Goal: Complete application form: Complete application form

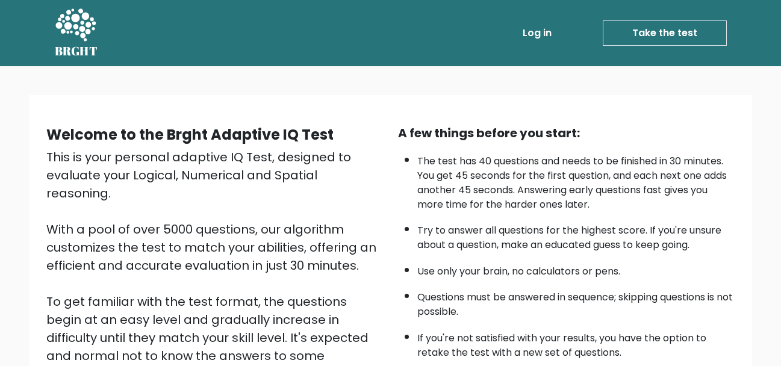
click at [698, 29] on link "Take the test" at bounding box center [665, 32] width 124 height 25
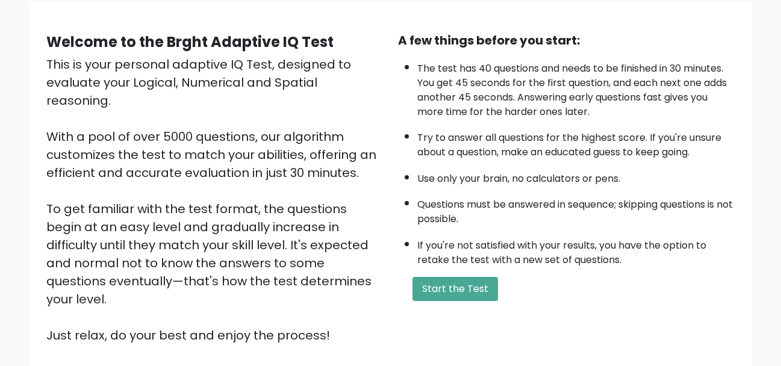
scroll to position [108, 0]
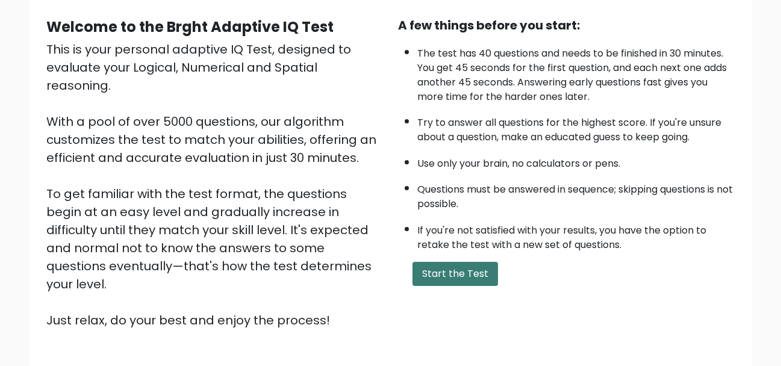
click at [457, 263] on button "Start the Test" at bounding box center [454, 274] width 85 height 24
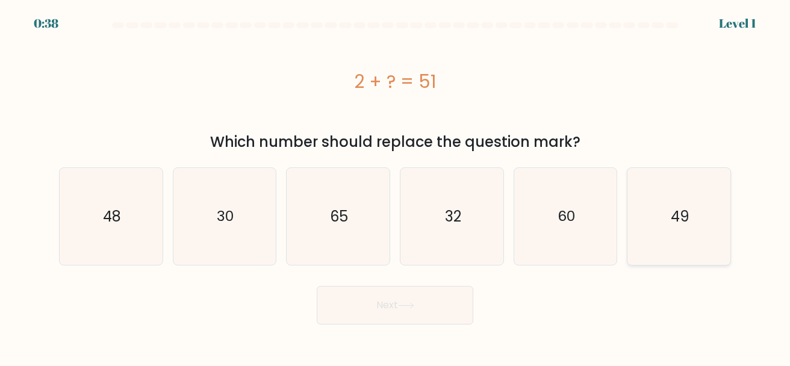
click at [692, 211] on icon "49" at bounding box center [678, 216] width 97 height 97
click at [395, 186] on input "f. 49" at bounding box center [395, 184] width 1 height 3
radio input "true"
click at [404, 301] on button "Next" at bounding box center [395, 305] width 156 height 39
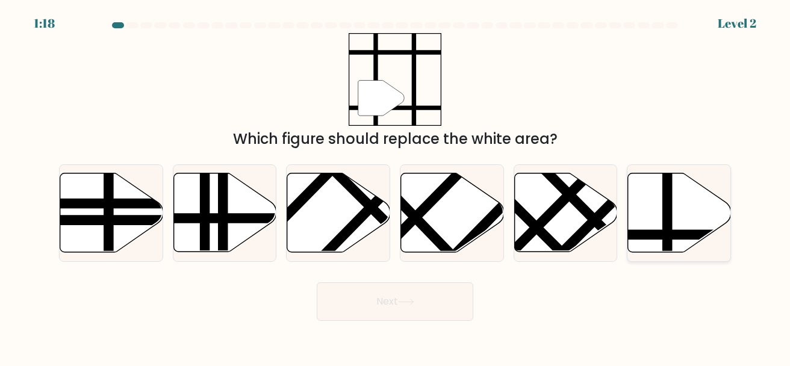
click at [648, 219] on icon at bounding box center [679, 212] width 103 height 79
click at [395, 186] on input "f." at bounding box center [395, 184] width 1 height 3
radio input "true"
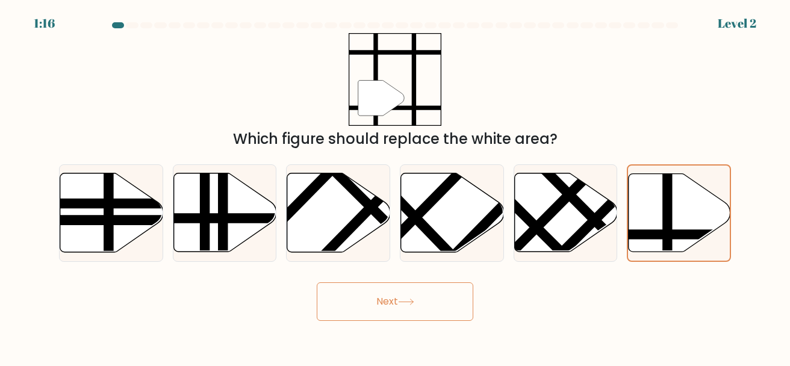
click at [447, 292] on button "Next" at bounding box center [395, 301] width 156 height 39
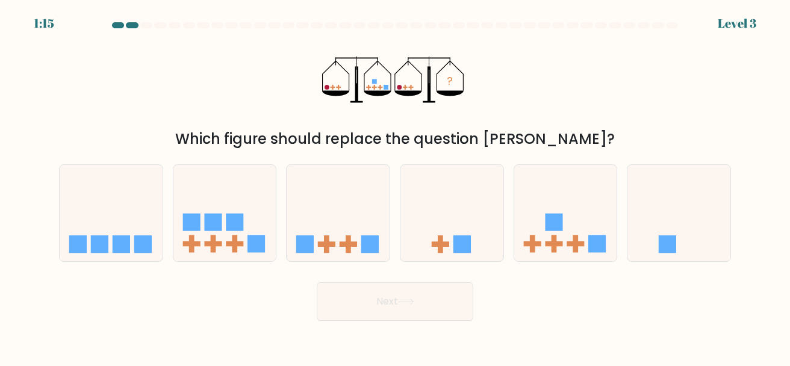
click at [447, 292] on button "Next" at bounding box center [395, 301] width 156 height 39
click at [527, 232] on icon at bounding box center [565, 212] width 103 height 85
click at [395, 186] on input "e." at bounding box center [395, 184] width 1 height 3
radio input "true"
click at [368, 306] on button "Next" at bounding box center [395, 301] width 156 height 39
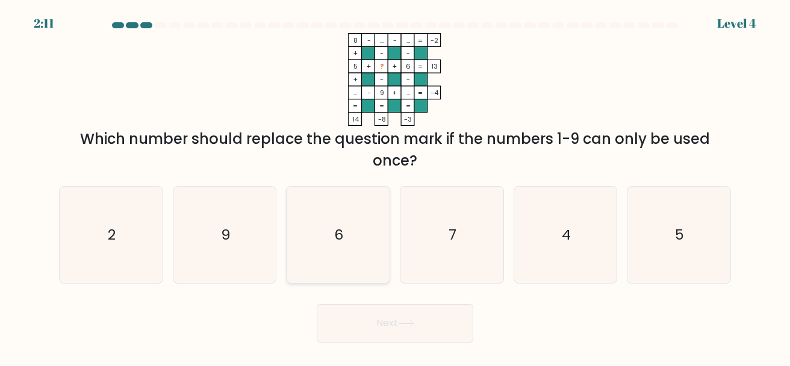
drag, startPoint x: 516, startPoint y: 170, endPoint x: 371, endPoint y: 238, distance: 160.5
click at [371, 238] on form at bounding box center [395, 182] width 790 height 320
click at [94, 231] on icon "2" at bounding box center [111, 235] width 97 height 97
click at [395, 186] on input "a. 2" at bounding box center [395, 184] width 1 height 3
radio input "true"
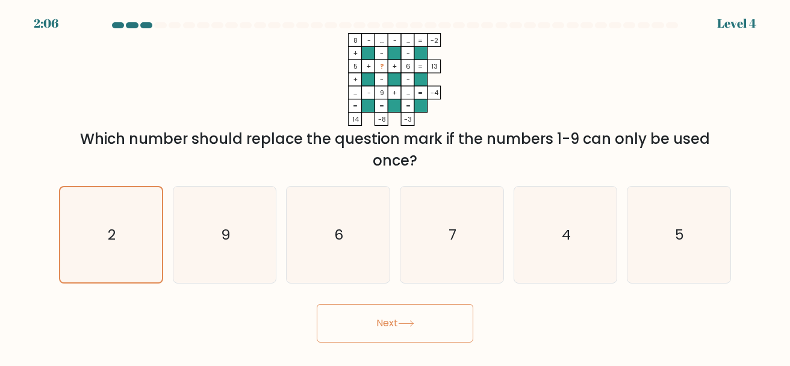
click at [401, 333] on button "Next" at bounding box center [395, 323] width 156 height 39
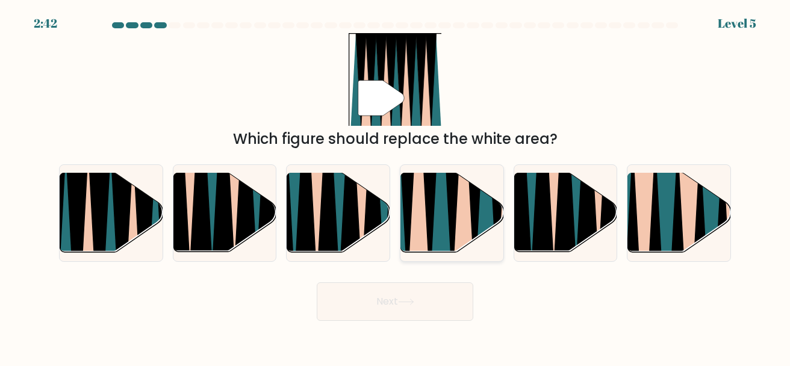
click at [450, 225] on icon at bounding box center [452, 172] width 23 height 206
click at [395, 186] on input "d." at bounding box center [395, 184] width 1 height 3
radio input "true"
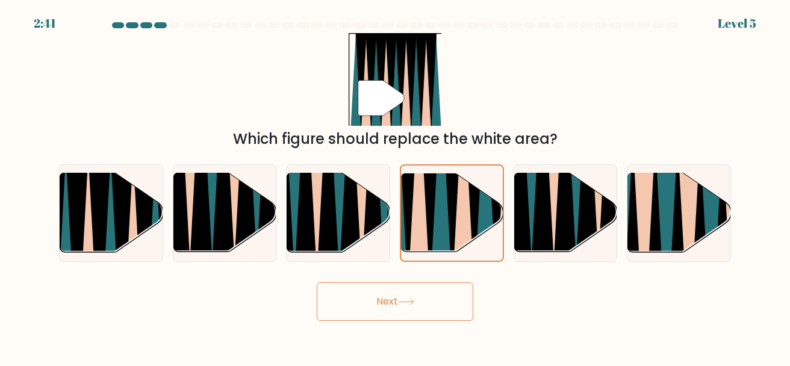
click at [424, 306] on button "Next" at bounding box center [395, 301] width 156 height 39
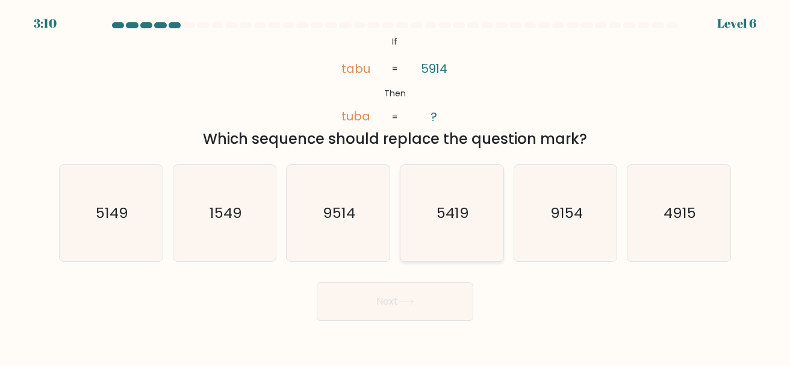
click at [449, 218] on text "5419" at bounding box center [452, 213] width 33 height 20
click at [395, 186] on input "d. 5419" at bounding box center [395, 184] width 1 height 3
radio input "true"
click at [412, 314] on button "Next" at bounding box center [395, 301] width 156 height 39
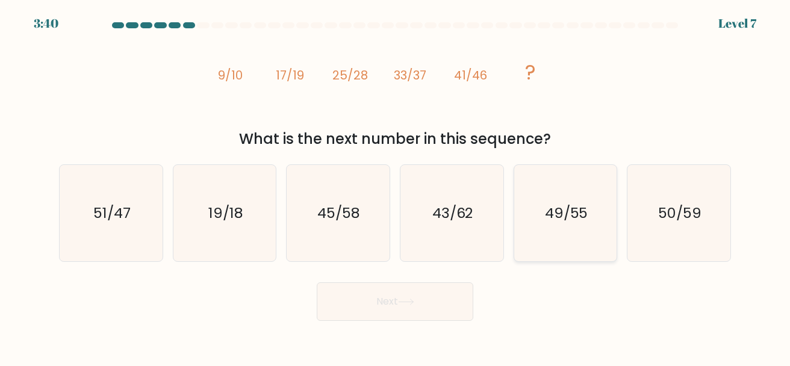
click at [536, 212] on icon "49/55" at bounding box center [565, 213] width 97 height 97
click at [395, 186] on input "e. 49/55" at bounding box center [395, 184] width 1 height 3
radio input "true"
click at [411, 315] on button "Next" at bounding box center [395, 301] width 156 height 39
click at [404, 309] on button "Next" at bounding box center [395, 301] width 156 height 39
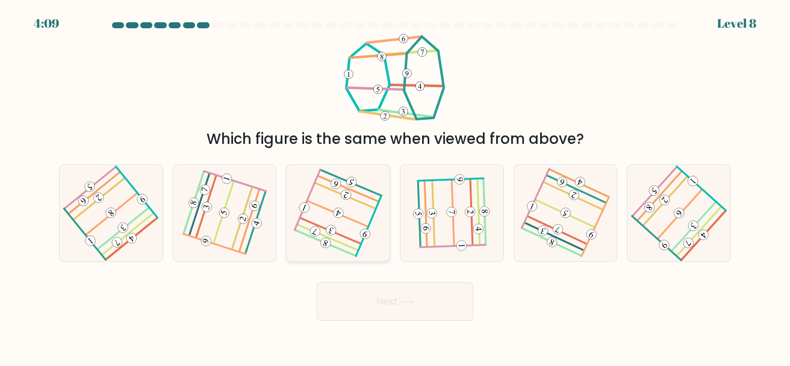
click at [323, 231] on icon at bounding box center [338, 214] width 76 height 78
click at [395, 186] on input "c." at bounding box center [395, 184] width 1 height 3
radio input "true"
click at [357, 304] on button "Next" at bounding box center [395, 301] width 156 height 39
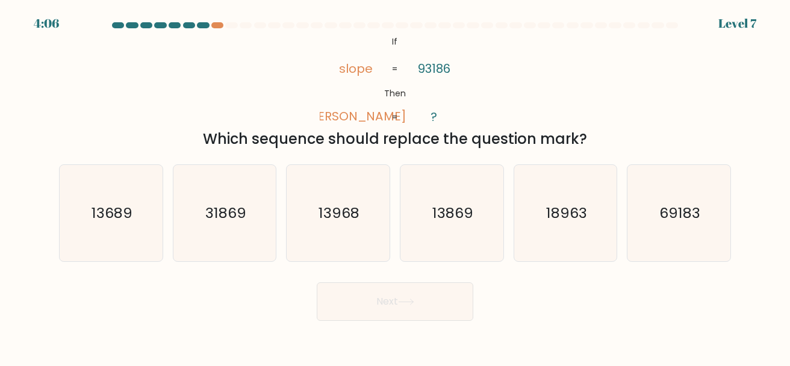
click at [358, 300] on button "Next" at bounding box center [395, 301] width 156 height 39
click at [498, 155] on div "a. 13689 b. 31869" at bounding box center [394, 209] width 681 height 108
click at [442, 220] on text "13869" at bounding box center [452, 213] width 41 height 20
click at [395, 186] on input "d. 13869" at bounding box center [395, 184] width 1 height 3
radio input "true"
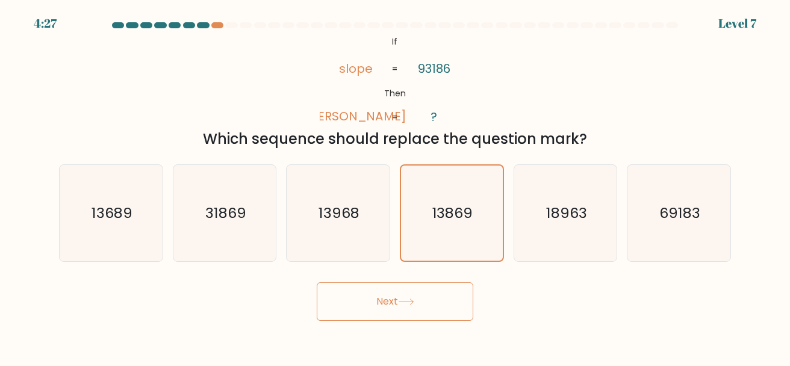
click at [417, 289] on button "Next" at bounding box center [395, 301] width 156 height 39
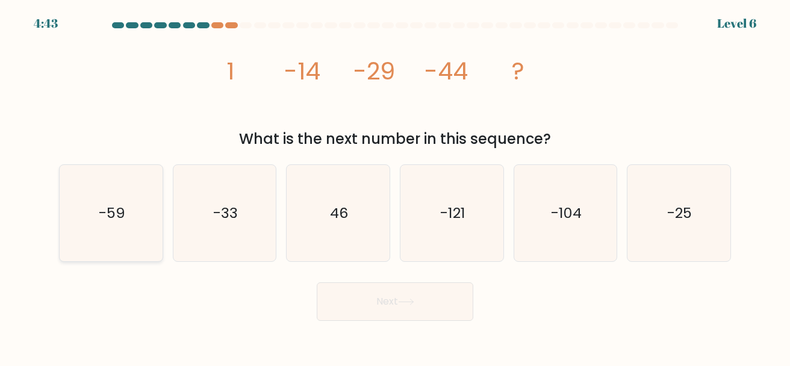
click at [94, 225] on icon "-59" at bounding box center [111, 213] width 97 height 97
click at [395, 186] on input "a. -59" at bounding box center [395, 184] width 1 height 3
radio input "true"
click at [331, 284] on button "Next" at bounding box center [395, 301] width 156 height 39
click at [344, 302] on button "Next" at bounding box center [395, 301] width 156 height 39
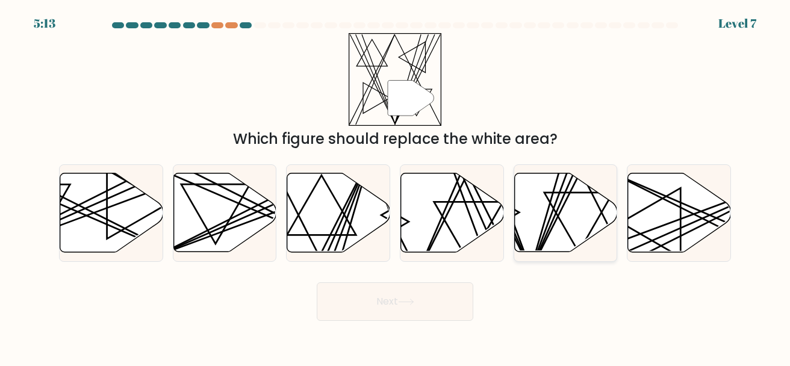
click at [574, 243] on icon at bounding box center [565, 212] width 103 height 79
click at [395, 186] on input "e." at bounding box center [395, 184] width 1 height 3
radio input "true"
click at [439, 300] on button "Next" at bounding box center [395, 301] width 156 height 39
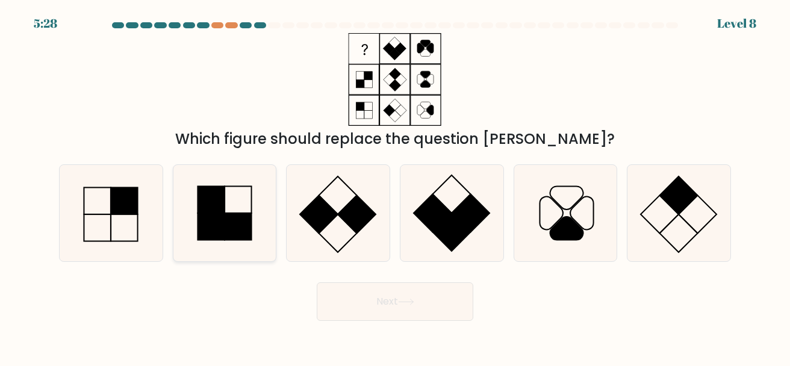
click at [203, 217] on rect at bounding box center [210, 226] width 27 height 27
click at [395, 186] on input "b." at bounding box center [395, 184] width 1 height 3
radio input "true"
click at [362, 306] on button "Next" at bounding box center [395, 301] width 156 height 39
click at [370, 306] on button "Next" at bounding box center [395, 301] width 156 height 39
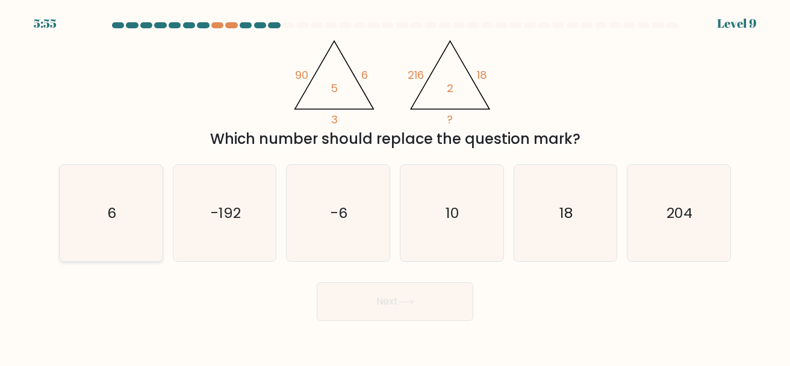
click at [99, 211] on icon "6" at bounding box center [111, 213] width 97 height 97
click at [395, 186] on input "a. 6" at bounding box center [395, 184] width 1 height 3
radio input "true"
click at [423, 296] on button "Next" at bounding box center [395, 301] width 156 height 39
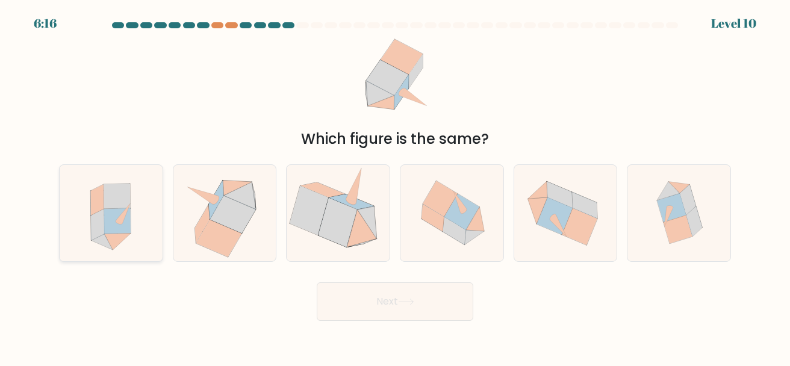
click at [107, 241] on icon at bounding box center [102, 242] width 22 height 16
click at [395, 186] on input "a." at bounding box center [395, 184] width 1 height 3
radio input "true"
click at [457, 318] on button "Next" at bounding box center [395, 301] width 156 height 39
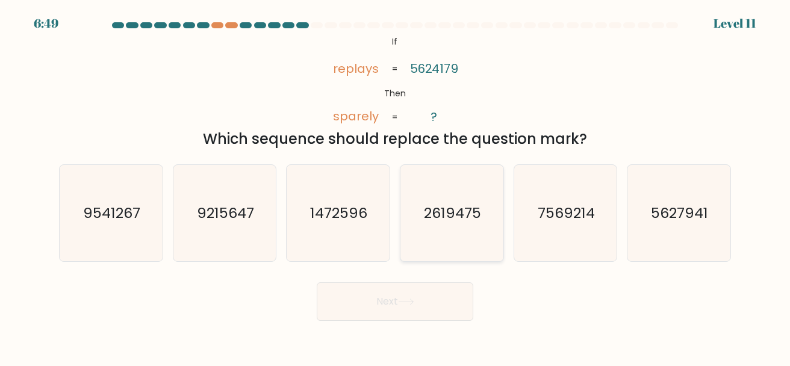
click at [456, 214] on text "2619475" at bounding box center [452, 213] width 57 height 20
click at [395, 186] on input "d. 2619475" at bounding box center [395, 184] width 1 height 3
radio input "true"
click at [435, 303] on button "Next" at bounding box center [395, 301] width 156 height 39
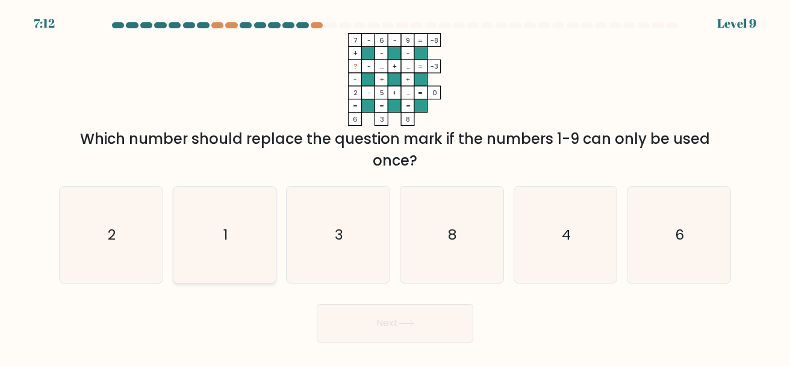
click at [252, 237] on icon "1" at bounding box center [224, 235] width 97 height 97
click at [395, 186] on input "b. 1" at bounding box center [395, 184] width 1 height 3
radio input "true"
click at [385, 322] on button "Next" at bounding box center [395, 323] width 156 height 39
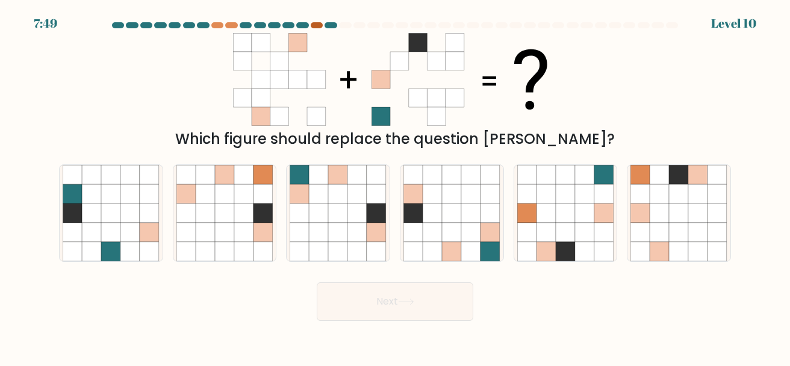
click at [314, 25] on div at bounding box center [317, 25] width 12 height 6
click at [128, 213] on icon at bounding box center [129, 212] width 19 height 19
click at [395, 186] on input "a." at bounding box center [395, 184] width 1 height 3
radio input "true"
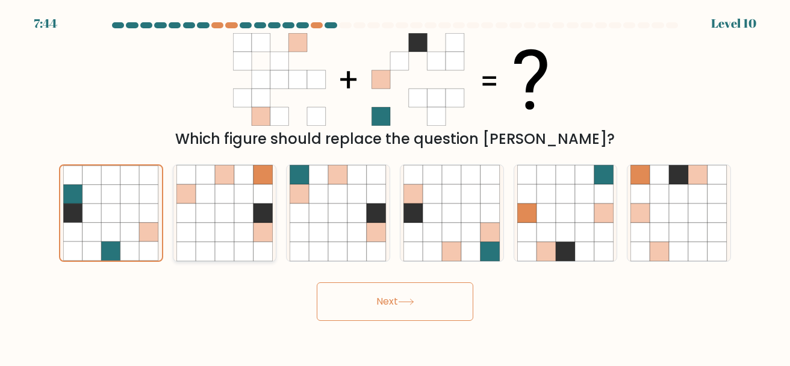
click at [205, 231] on icon at bounding box center [205, 232] width 19 height 19
click at [395, 186] on input "b." at bounding box center [395, 184] width 1 height 3
radio input "true"
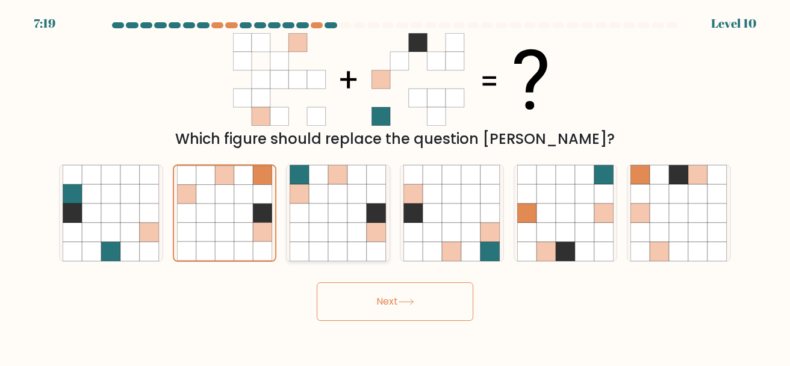
click at [376, 225] on icon at bounding box center [376, 232] width 19 height 19
click at [395, 186] on input "c." at bounding box center [395, 184] width 1 height 3
radio input "true"
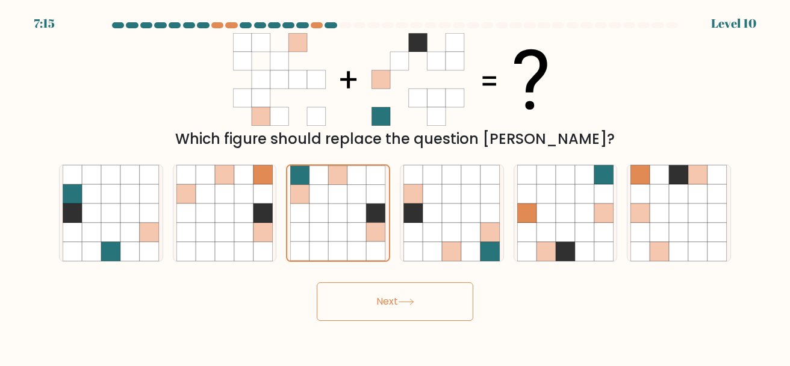
click at [422, 303] on button "Next" at bounding box center [395, 301] width 156 height 39
click at [423, 306] on button "Next" at bounding box center [395, 301] width 156 height 39
click at [423, 302] on button "Next" at bounding box center [395, 301] width 156 height 39
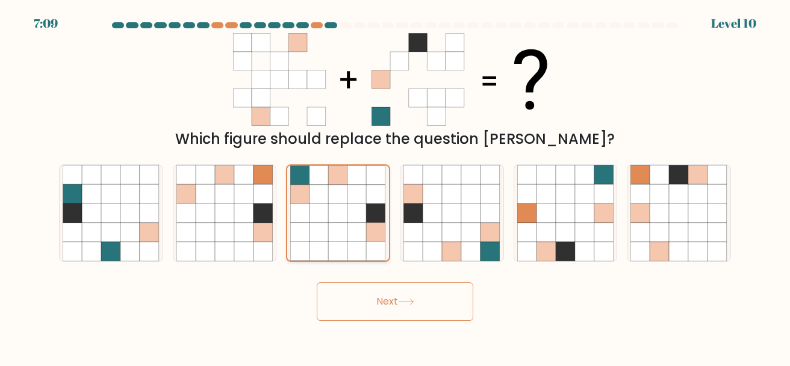
click at [303, 214] on icon at bounding box center [300, 212] width 19 height 19
click at [395, 186] on input "c." at bounding box center [395, 184] width 1 height 3
click at [429, 304] on button "Next" at bounding box center [395, 301] width 156 height 39
click at [429, 305] on button "Next" at bounding box center [395, 301] width 156 height 39
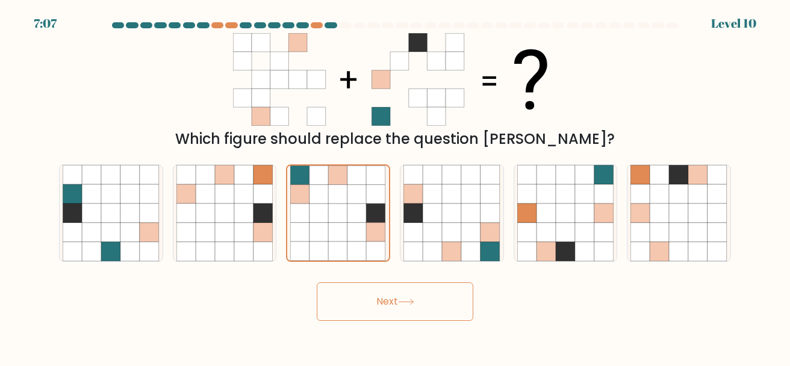
click at [429, 305] on button "Next" at bounding box center [395, 301] width 156 height 39
click at [429, 301] on button "Next" at bounding box center [395, 301] width 156 height 39
click at [428, 299] on button "Next" at bounding box center [395, 301] width 156 height 39
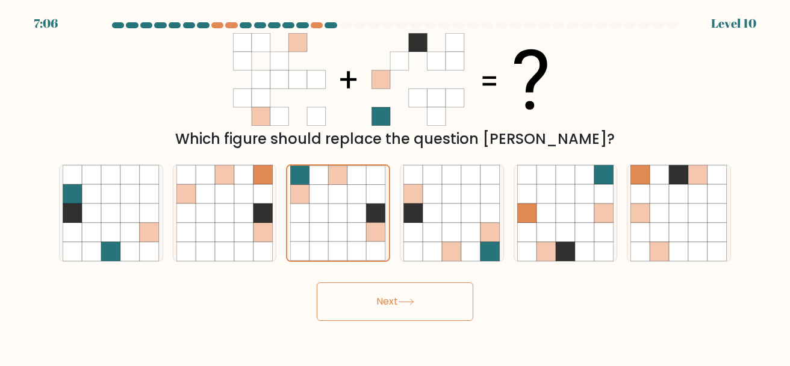
click at [428, 299] on button "Next" at bounding box center [395, 301] width 156 height 39
click at [459, 293] on button "Next" at bounding box center [395, 301] width 156 height 39
click at [460, 289] on button "Next" at bounding box center [395, 301] width 156 height 39
click at [461, 288] on button "Next" at bounding box center [395, 301] width 156 height 39
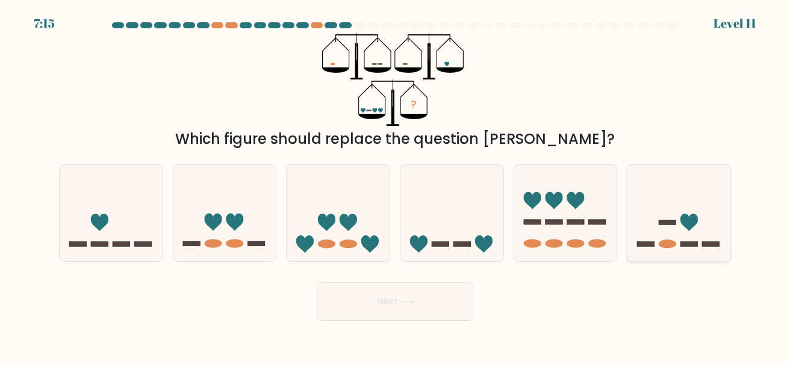
click at [646, 237] on icon at bounding box center [678, 212] width 103 height 85
click at [395, 186] on input "f." at bounding box center [395, 184] width 1 height 3
radio input "true"
click at [413, 302] on icon at bounding box center [405, 301] width 14 height 5
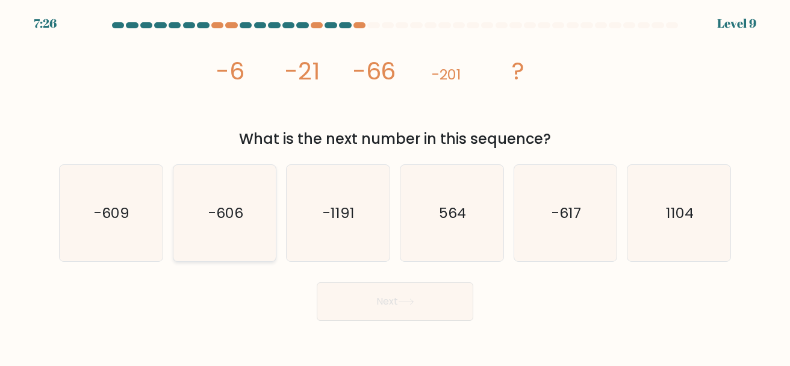
click at [246, 194] on icon "-606" at bounding box center [224, 213] width 97 height 97
click at [395, 186] on input "b. -606" at bounding box center [395, 184] width 1 height 3
radio input "true"
click at [371, 298] on button "Next" at bounding box center [395, 301] width 156 height 39
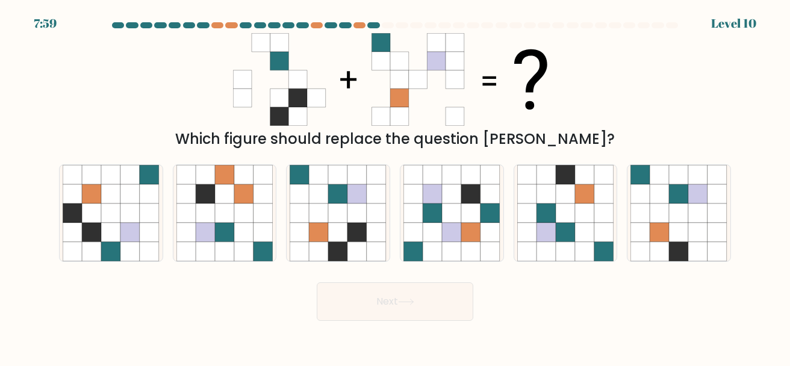
click at [785, 143] on form at bounding box center [395, 171] width 790 height 299
click at [401, 196] on div at bounding box center [452, 213] width 104 height 98
click at [395, 186] on input "d." at bounding box center [395, 184] width 1 height 3
radio input "true"
click at [401, 196] on div at bounding box center [452, 213] width 104 height 98
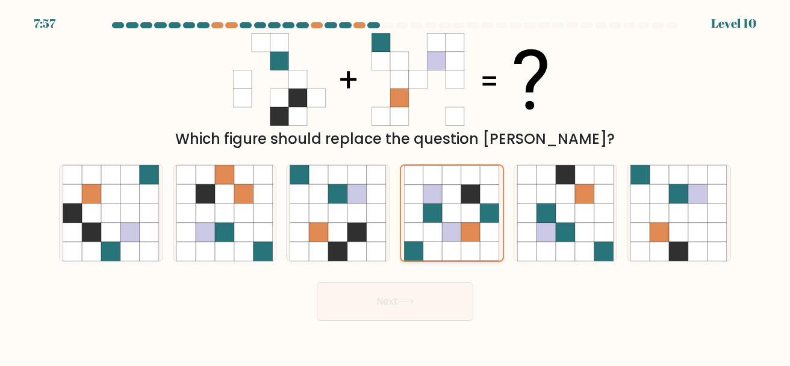
click at [395, 186] on input "d." at bounding box center [395, 184] width 1 height 3
click at [447, 329] on body "7:56 Level 10" at bounding box center [395, 183] width 790 height 366
click at [429, 302] on button "Next" at bounding box center [395, 301] width 156 height 39
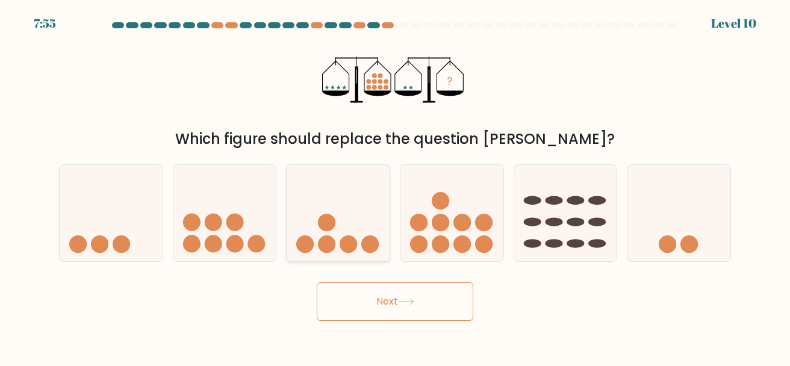
drag, startPoint x: 366, startPoint y: 204, endPoint x: 361, endPoint y: 234, distance: 30.0
click at [361, 234] on icon at bounding box center [338, 212] width 103 height 85
click at [395, 186] on input "c." at bounding box center [395, 184] width 1 height 3
radio input "true"
click at [361, 234] on icon at bounding box center [338, 213] width 102 height 84
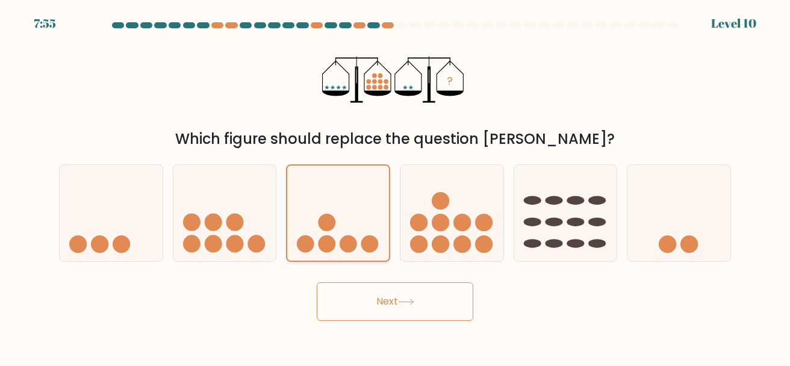
click at [395, 186] on input "c." at bounding box center [395, 184] width 1 height 3
click at [388, 298] on button "Next" at bounding box center [395, 301] width 156 height 39
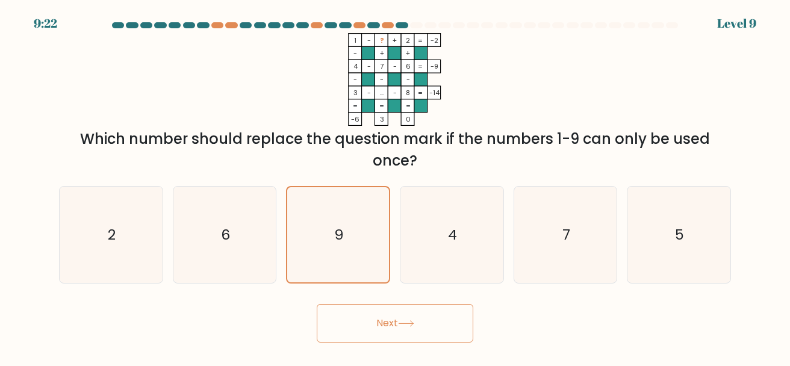
click at [370, 302] on div "Next" at bounding box center [395, 320] width 686 height 45
click at [379, 324] on button "Next" at bounding box center [395, 323] width 156 height 39
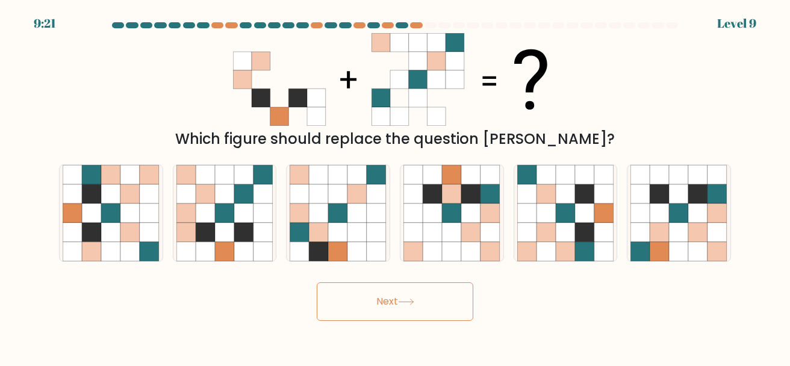
click at [365, 302] on button "Next" at bounding box center [395, 301] width 156 height 39
click at [353, 247] on icon at bounding box center [357, 251] width 19 height 19
click at [395, 186] on input "c." at bounding box center [395, 184] width 1 height 3
radio input "true"
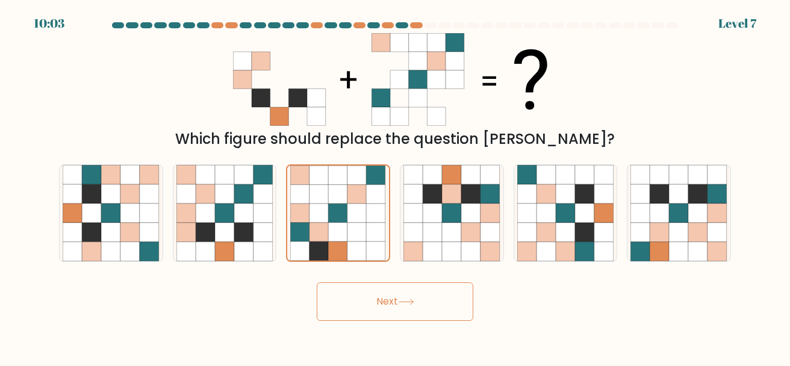
click at [389, 316] on button "Next" at bounding box center [395, 301] width 156 height 39
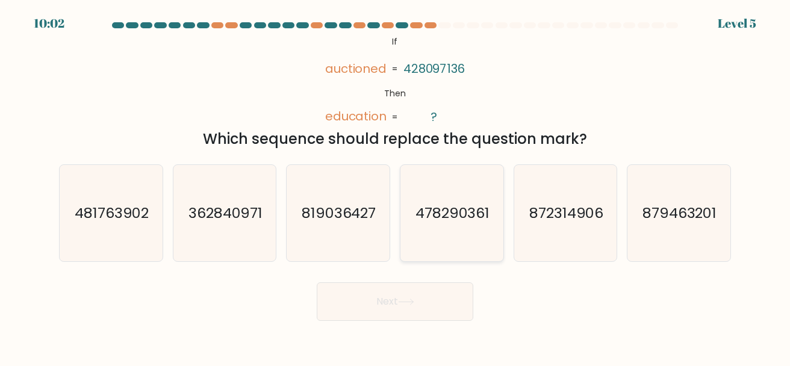
click at [437, 251] on icon "478290361" at bounding box center [451, 213] width 97 height 97
click at [395, 186] on input "d. 478290361" at bounding box center [395, 184] width 1 height 3
radio input "true"
click at [439, 241] on icon "478290361" at bounding box center [452, 214] width 96 height 96
click at [395, 186] on input "d. 478290361" at bounding box center [395, 184] width 1 height 3
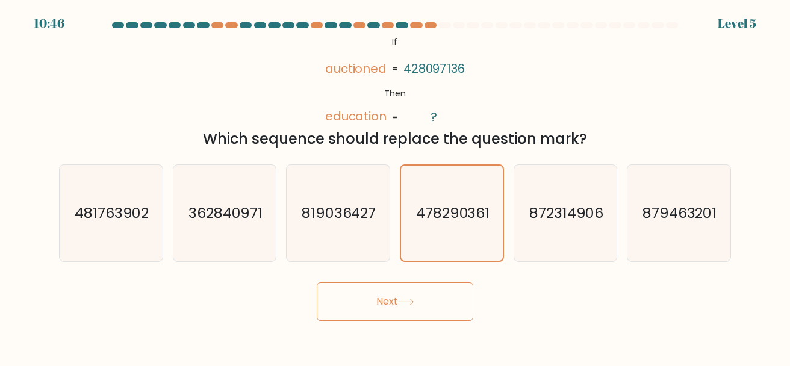
click at [433, 296] on button "Next" at bounding box center [395, 301] width 156 height 39
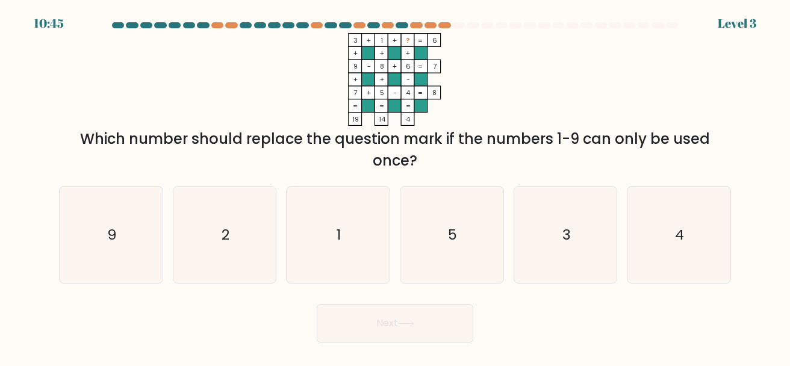
click at [433, 301] on div "Next" at bounding box center [395, 320] width 686 height 45
drag, startPoint x: 417, startPoint y: 291, endPoint x: 406, endPoint y: 267, distance: 26.7
click at [406, 267] on form at bounding box center [395, 182] width 790 height 320
click at [421, 261] on icon "5" at bounding box center [451, 235] width 97 height 97
click at [395, 186] on input "d. 5" at bounding box center [395, 184] width 1 height 3
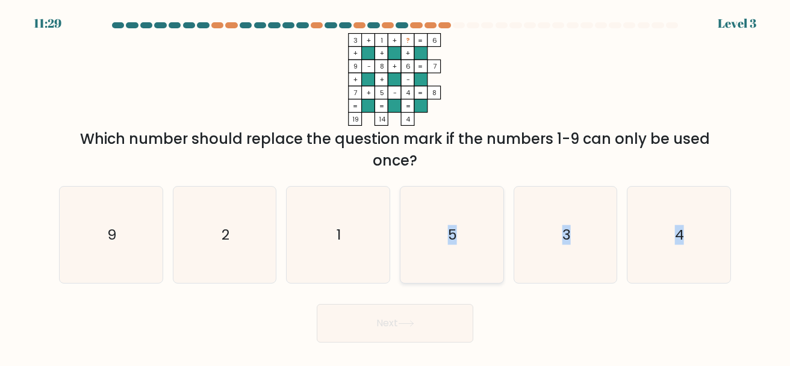
radio input "true"
click at [421, 261] on icon "5" at bounding box center [452, 235] width 96 height 96
click at [395, 186] on input "d. 5" at bounding box center [395, 184] width 1 height 3
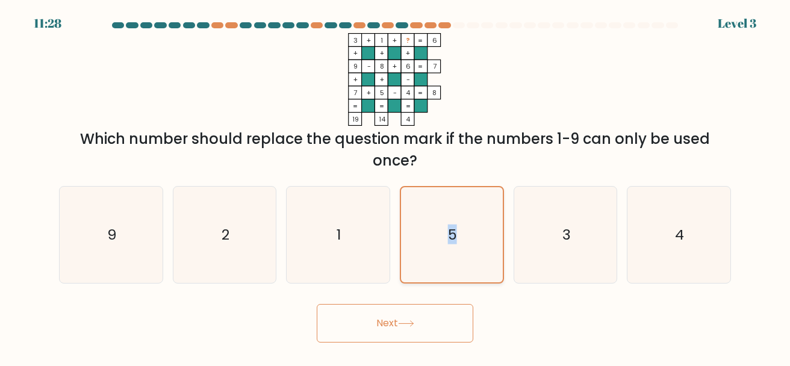
click at [426, 255] on icon "5" at bounding box center [452, 235] width 96 height 96
click at [395, 186] on input "d. 5" at bounding box center [395, 184] width 1 height 3
click at [415, 315] on button "Next" at bounding box center [395, 323] width 156 height 39
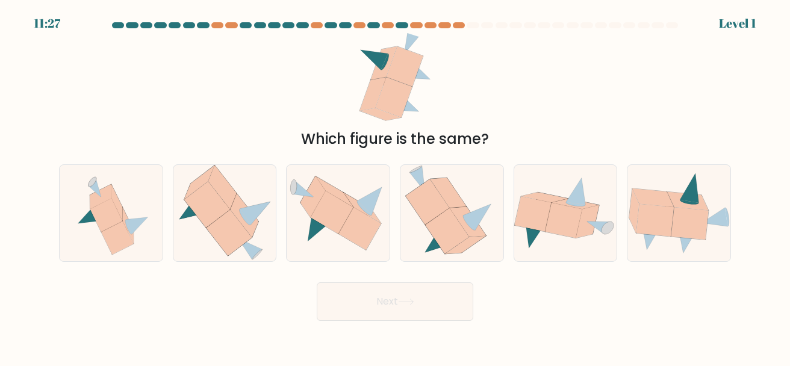
click at [417, 324] on body "11:27 Level 1" at bounding box center [395, 183] width 790 height 366
click at [315, 240] on icon at bounding box center [338, 213] width 103 height 75
click at [395, 186] on input "c." at bounding box center [395, 184] width 1 height 3
radio input "true"
click at [373, 304] on button "Next" at bounding box center [395, 301] width 156 height 39
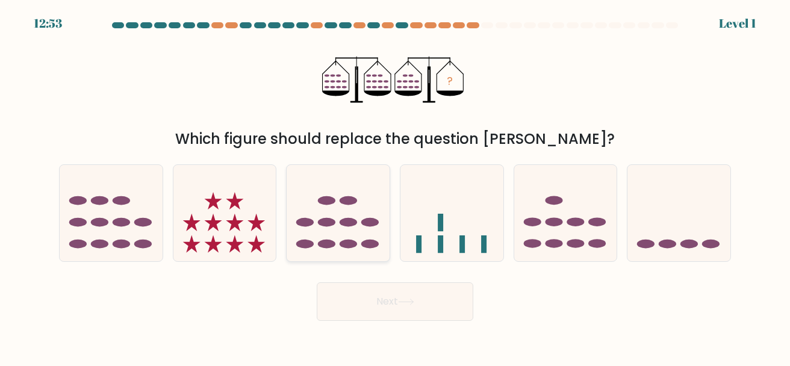
drag, startPoint x: 373, startPoint y: 304, endPoint x: 361, endPoint y: 250, distance: 55.4
click at [361, 250] on form at bounding box center [395, 171] width 790 height 299
click at [361, 249] on icon at bounding box center [338, 212] width 103 height 85
click at [395, 186] on input "c." at bounding box center [395, 184] width 1 height 3
radio input "true"
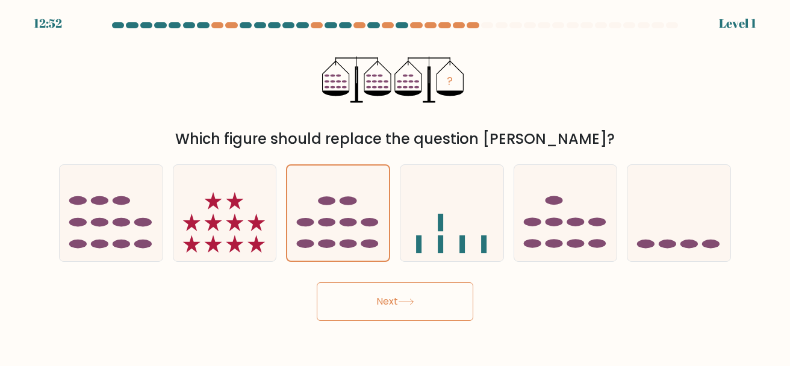
click at [386, 301] on button "Next" at bounding box center [395, 301] width 156 height 39
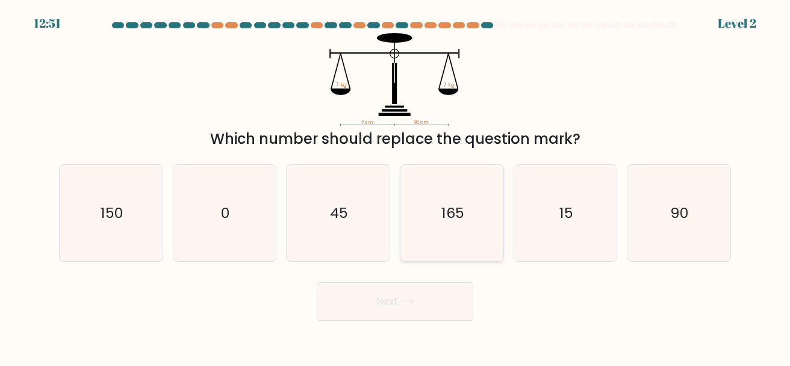
click at [421, 229] on icon "165" at bounding box center [451, 213] width 97 height 97
click at [395, 186] on input "d. 165" at bounding box center [395, 184] width 1 height 3
radio input "true"
click at [410, 285] on button "Next" at bounding box center [395, 301] width 156 height 39
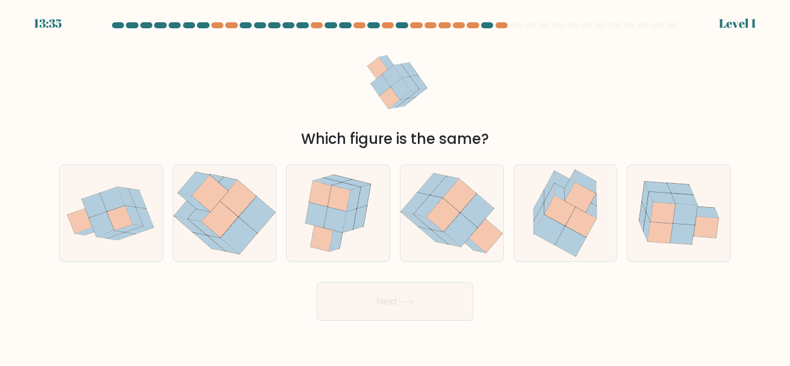
click at [406, 299] on icon at bounding box center [406, 302] width 16 height 7
click at [380, 258] on div at bounding box center [338, 213] width 104 height 98
click at [395, 186] on input "c." at bounding box center [395, 184] width 1 height 3
radio input "true"
click at [385, 250] on div at bounding box center [338, 213] width 104 height 98
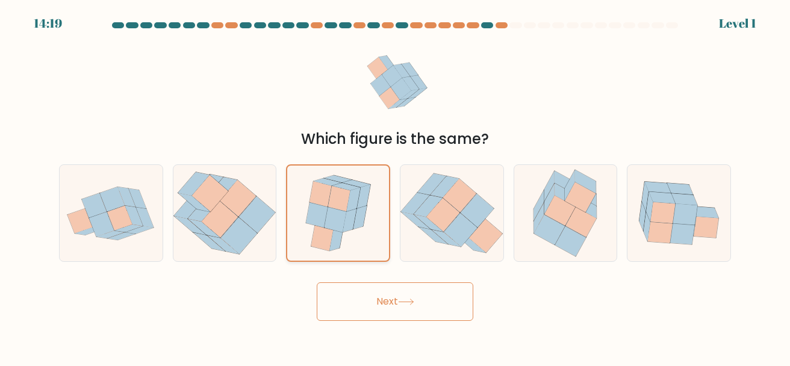
click at [395, 186] on input "c." at bounding box center [395, 184] width 1 height 3
click at [380, 296] on button "Next" at bounding box center [395, 301] width 156 height 39
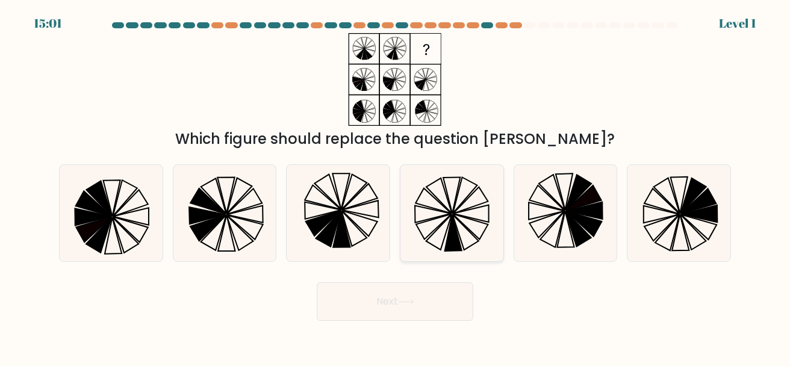
click at [465, 188] on icon at bounding box center [451, 213] width 97 height 97
click at [395, 186] on input "d." at bounding box center [395, 184] width 1 height 3
radio input "true"
click at [423, 288] on button "Next" at bounding box center [395, 301] width 156 height 39
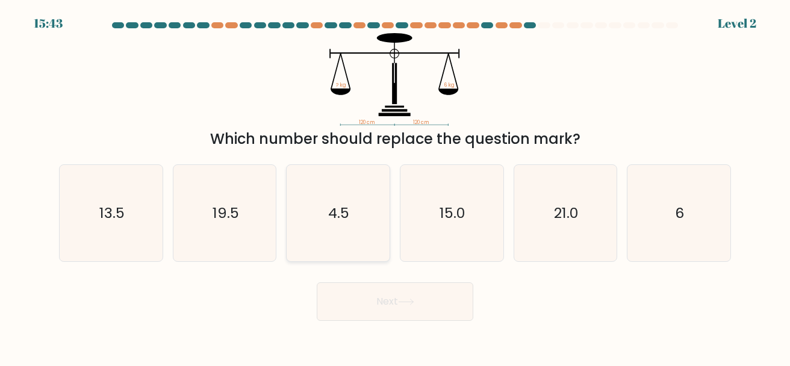
click at [332, 200] on icon "4.5" at bounding box center [338, 213] width 97 height 97
click at [395, 186] on input "c. 4.5" at bounding box center [395, 184] width 1 height 3
radio input "true"
click at [367, 273] on form at bounding box center [395, 171] width 790 height 299
click at [373, 282] on button "Next" at bounding box center [395, 301] width 156 height 39
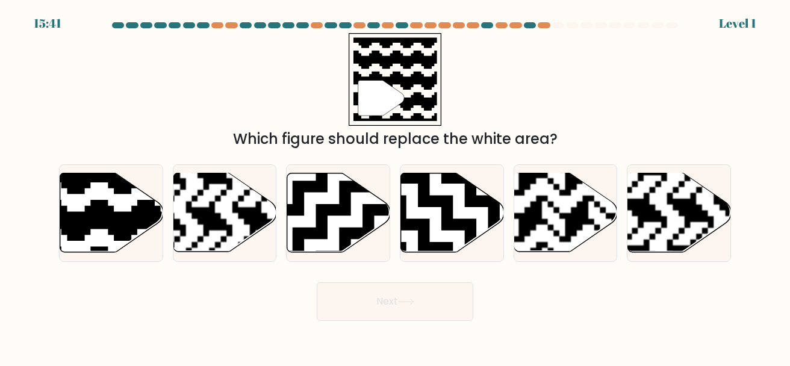
click at [374, 290] on button "Next" at bounding box center [395, 301] width 156 height 39
click at [380, 240] on icon at bounding box center [338, 213] width 103 height 80
click at [395, 186] on input "c." at bounding box center [395, 184] width 1 height 3
radio input "true"
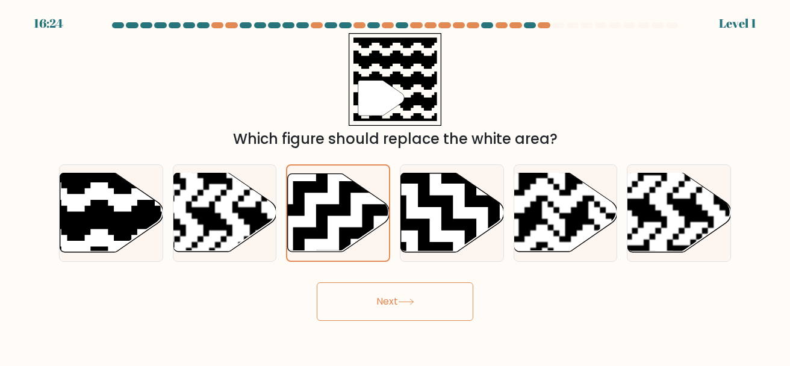
drag, startPoint x: 368, startPoint y: 244, endPoint x: 404, endPoint y: 294, distance: 62.0
click at [404, 294] on form "a." at bounding box center [395, 171] width 790 height 299
click at [405, 296] on button "Next" at bounding box center [395, 301] width 156 height 39
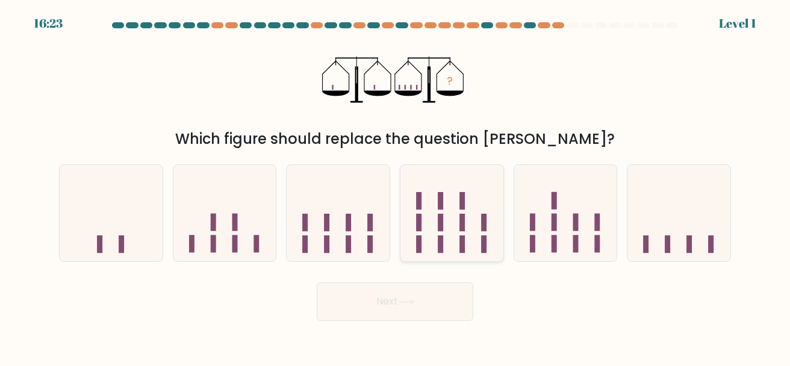
click at [494, 220] on icon at bounding box center [451, 212] width 103 height 85
click at [395, 186] on input "d." at bounding box center [395, 184] width 1 height 3
radio input "true"
click at [442, 305] on button "Next" at bounding box center [395, 301] width 156 height 39
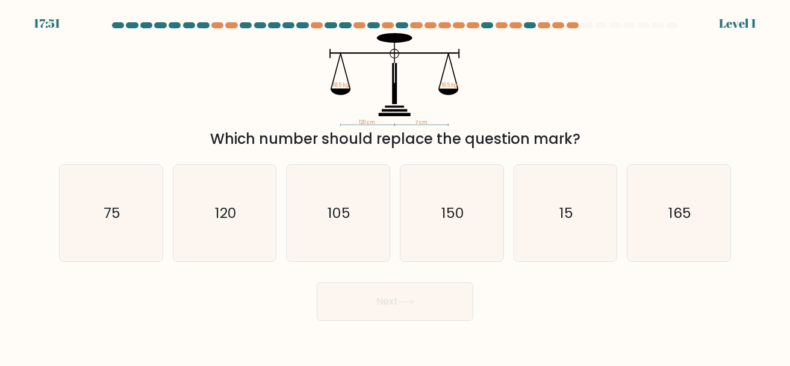
click at [390, 196] on div "c. 105" at bounding box center [338, 213] width 114 height 98
click at [382, 205] on icon "105" at bounding box center [338, 213] width 97 height 97
click at [395, 186] on input "c. 105" at bounding box center [395, 184] width 1 height 3
radio input "true"
click at [399, 282] on div "Next" at bounding box center [395, 298] width 686 height 45
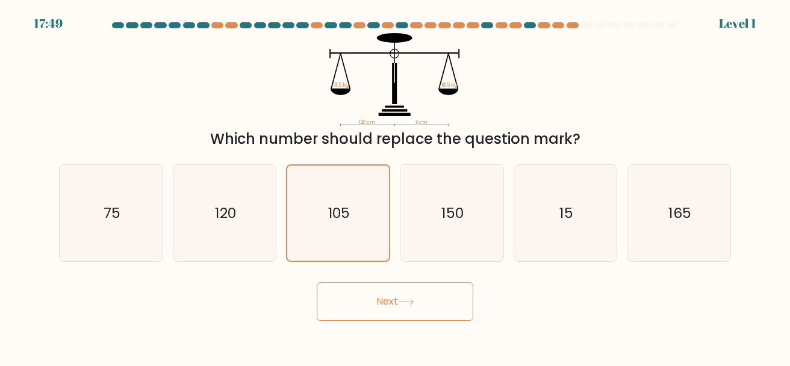
click at [377, 293] on button "Next" at bounding box center [395, 301] width 156 height 39
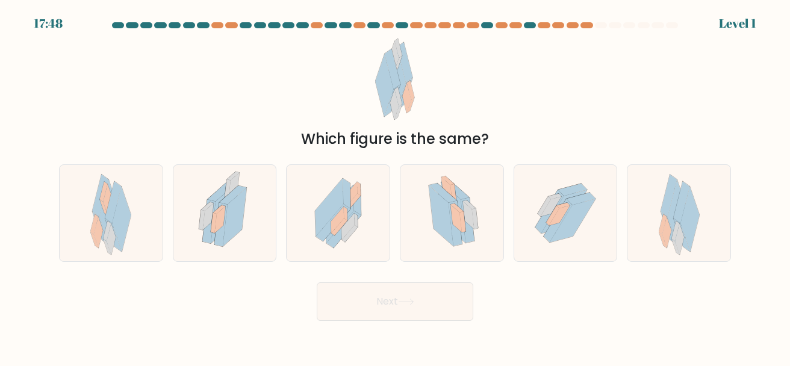
click at [359, 261] on icon at bounding box center [338, 213] width 79 height 97
click at [395, 186] on input "c." at bounding box center [395, 184] width 1 height 3
radio input "true"
click at [355, 255] on icon at bounding box center [338, 214] width 78 height 96
click at [395, 186] on input "c." at bounding box center [395, 184] width 1 height 3
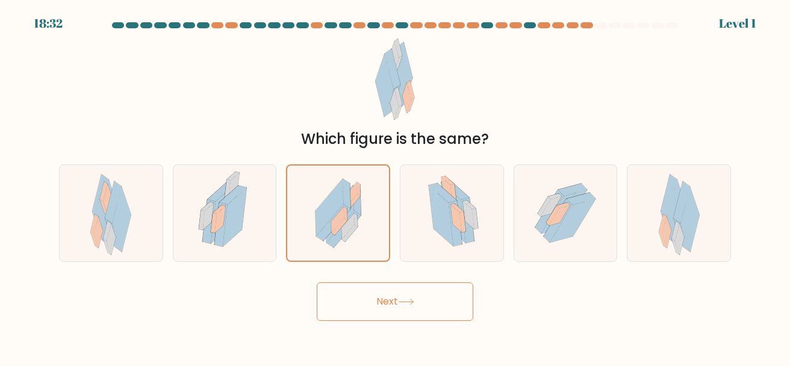
click at [370, 283] on button "Next" at bounding box center [395, 301] width 156 height 39
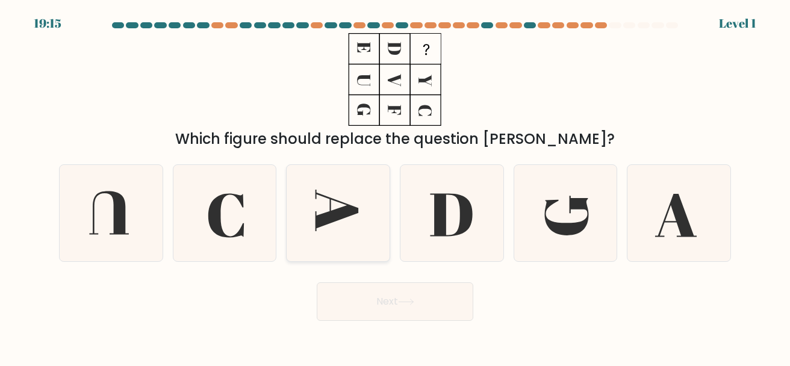
click at [308, 201] on icon at bounding box center [338, 213] width 97 height 97
click at [395, 186] on input "c." at bounding box center [395, 184] width 1 height 3
radio input "true"
click at [387, 296] on button "Next" at bounding box center [395, 301] width 156 height 39
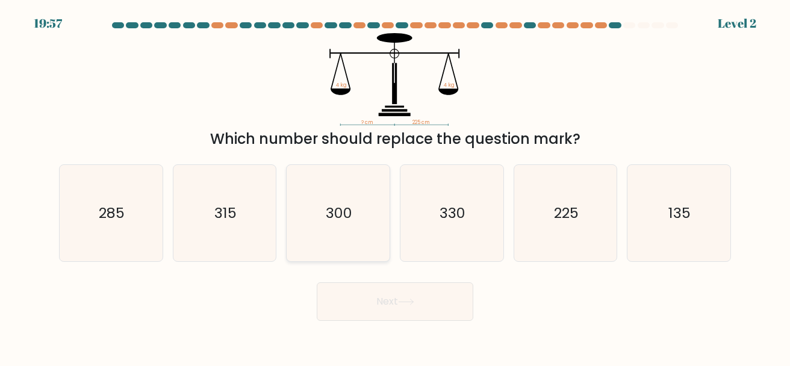
click at [336, 203] on text "300" at bounding box center [339, 213] width 26 height 20
click at [395, 186] on input "c. 300" at bounding box center [395, 184] width 1 height 3
radio input "true"
click at [391, 293] on button "Next" at bounding box center [395, 301] width 156 height 39
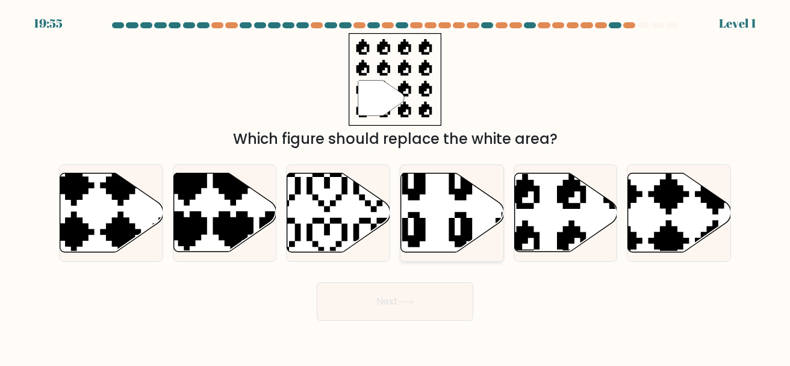
click at [462, 222] on icon at bounding box center [483, 253] width 163 height 175
click at [395, 186] on input "d." at bounding box center [395, 184] width 1 height 3
radio input "true"
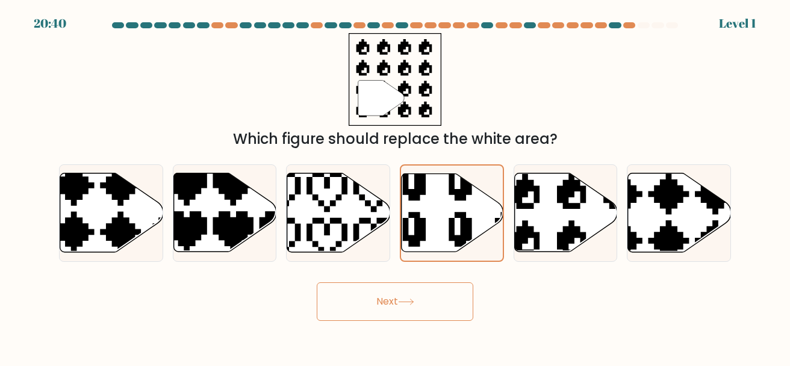
click at [453, 284] on button "Next" at bounding box center [395, 301] width 156 height 39
click at [454, 286] on button "Next" at bounding box center [395, 301] width 156 height 39
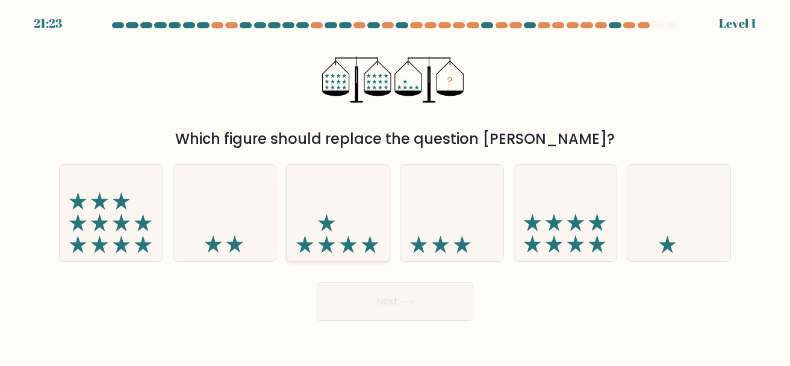
click at [304, 212] on icon at bounding box center [338, 212] width 103 height 85
click at [395, 186] on input "c." at bounding box center [395, 184] width 1 height 3
radio input "true"
click at [362, 273] on form at bounding box center [395, 171] width 790 height 299
click at [366, 277] on div "Next" at bounding box center [395, 298] width 686 height 45
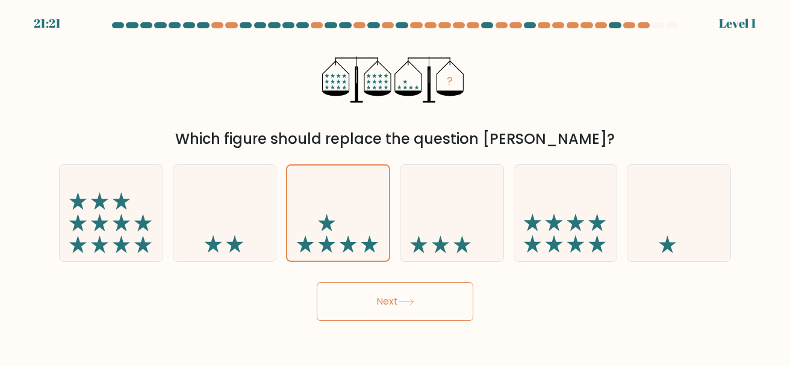
click at [382, 300] on button "Next" at bounding box center [395, 301] width 156 height 39
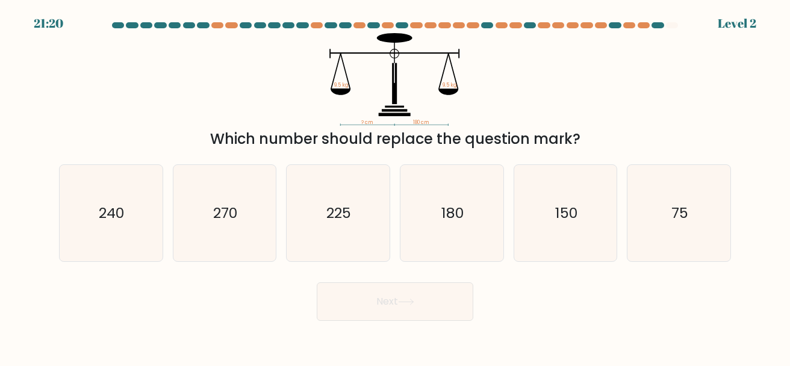
click at [382, 300] on button "Next" at bounding box center [395, 301] width 156 height 39
click at [330, 229] on icon "225" at bounding box center [338, 213] width 97 height 97
click at [395, 186] on input "c. 225" at bounding box center [395, 184] width 1 height 3
radio input "true"
click at [370, 290] on button "Next" at bounding box center [395, 301] width 156 height 39
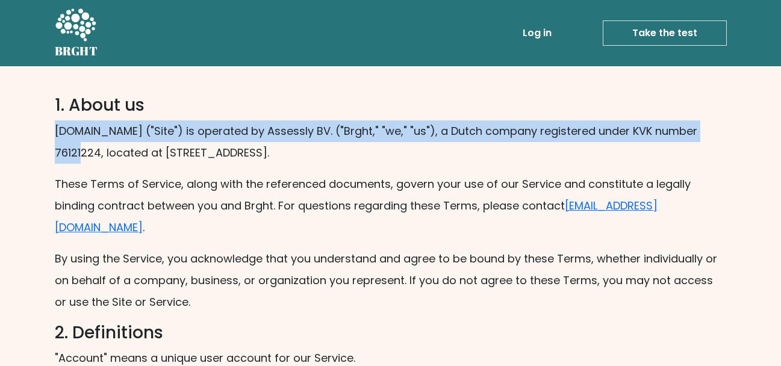
drag, startPoint x: 763, startPoint y: 108, endPoint x: 789, endPoint y: 131, distance: 34.9
click at [674, 36] on link "Take the test" at bounding box center [665, 32] width 124 height 25
